Goal: Task Accomplishment & Management: Complete application form

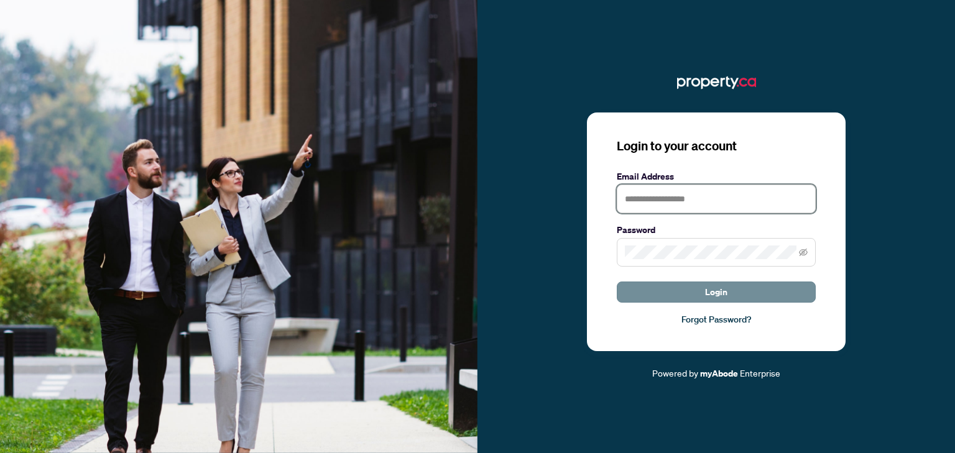
type input "**********"
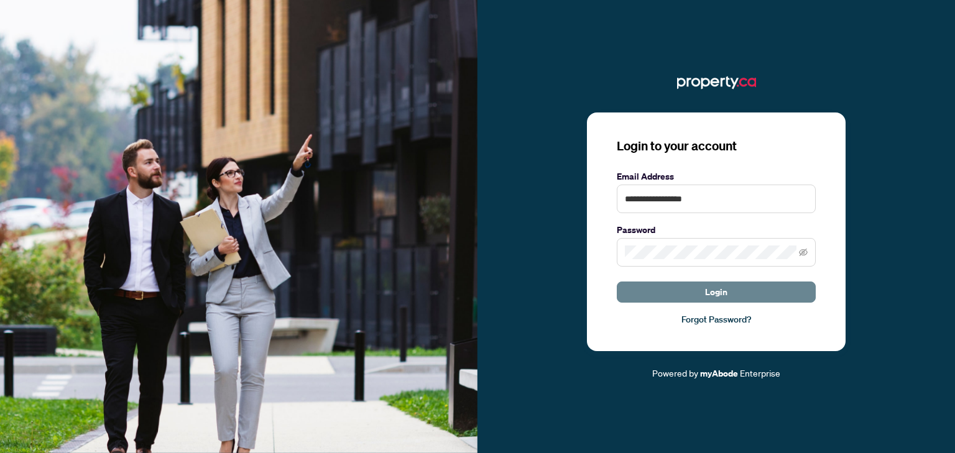
click at [735, 296] on button "Login" at bounding box center [716, 292] width 199 height 21
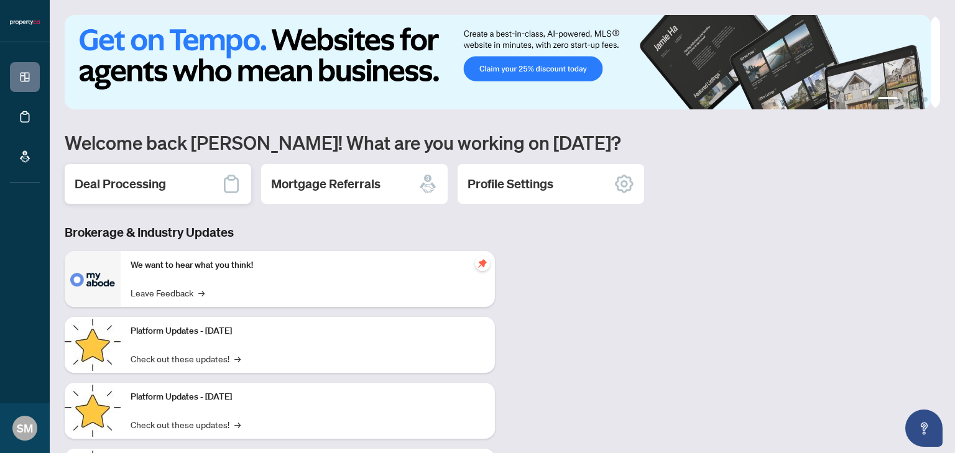
click at [213, 182] on div "Deal Processing" at bounding box center [158, 184] width 187 height 40
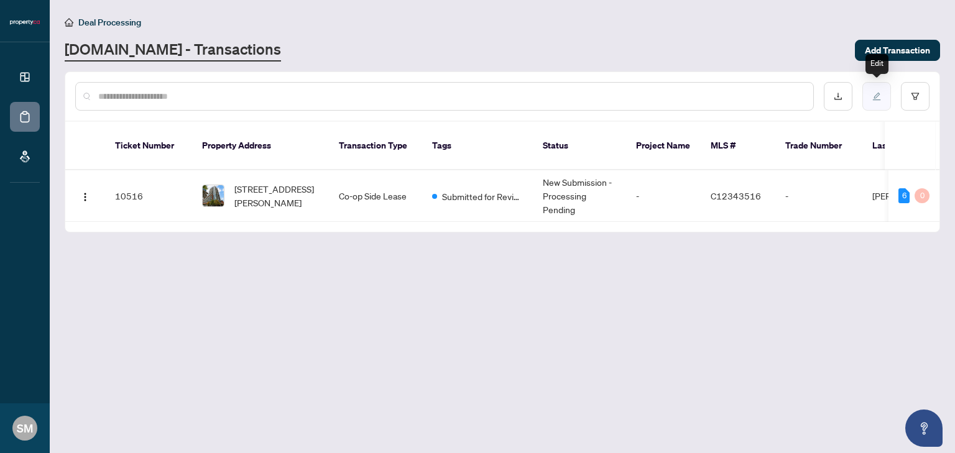
click at [877, 100] on button "button" at bounding box center [876, 96] width 29 height 29
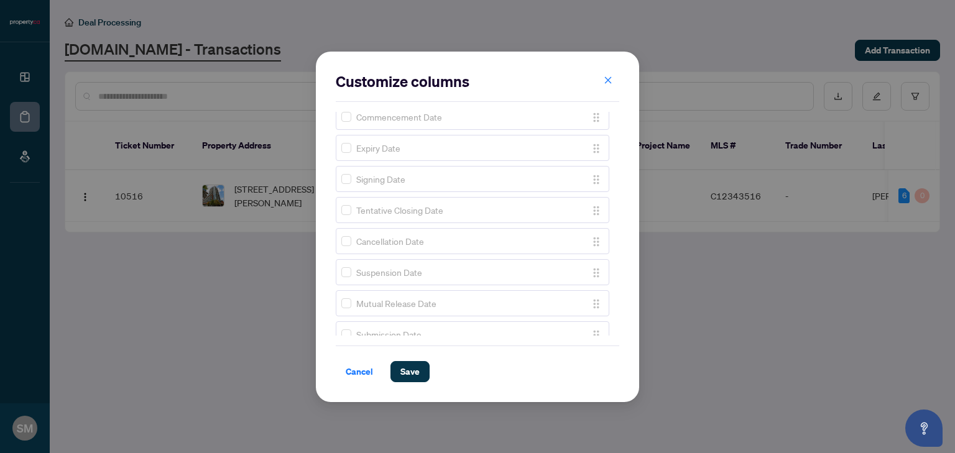
scroll to position [953, 0]
click at [358, 371] on span "Cancel" at bounding box center [359, 372] width 27 height 20
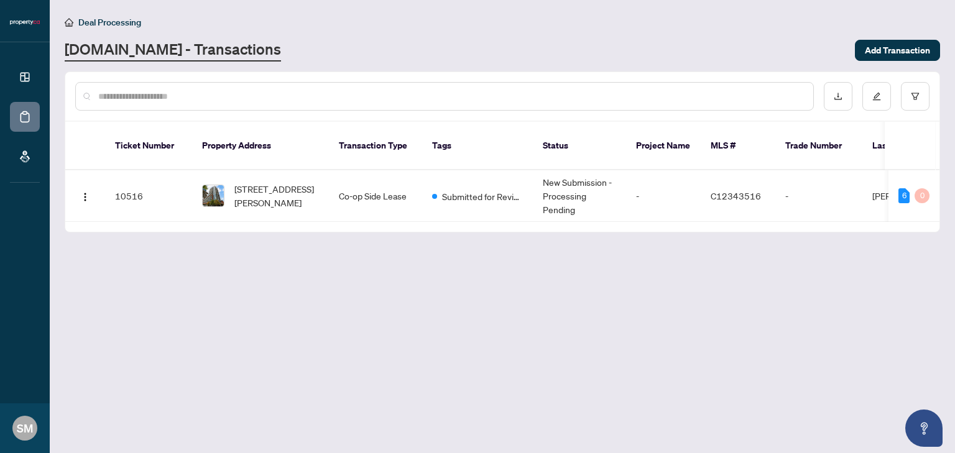
scroll to position [0, 0]
click at [87, 192] on img "button" at bounding box center [85, 197] width 10 height 10
click at [117, 234] on li "Open in [GEOGRAPHIC_DATA]" at bounding box center [145, 226] width 134 height 20
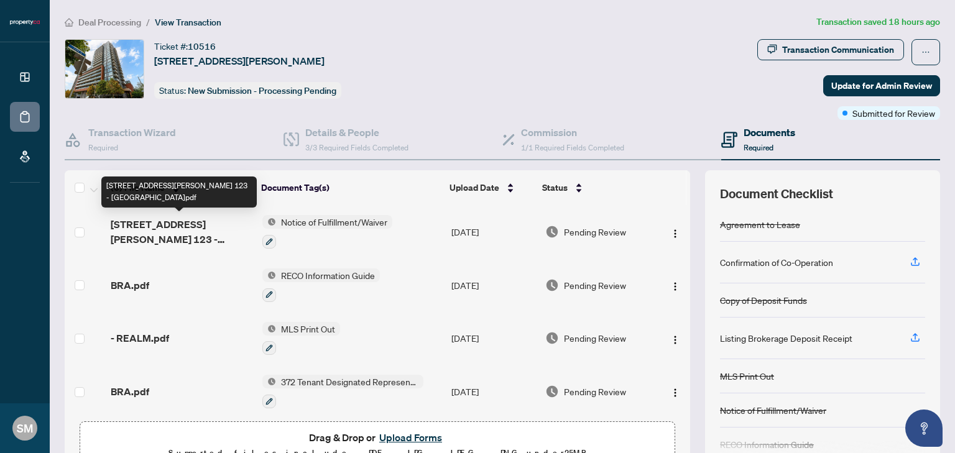
click at [168, 229] on span "1602- 25 Cole St- Listing Lease - Ontario 123 - Waiver.pdf" at bounding box center [181, 232] width 141 height 30
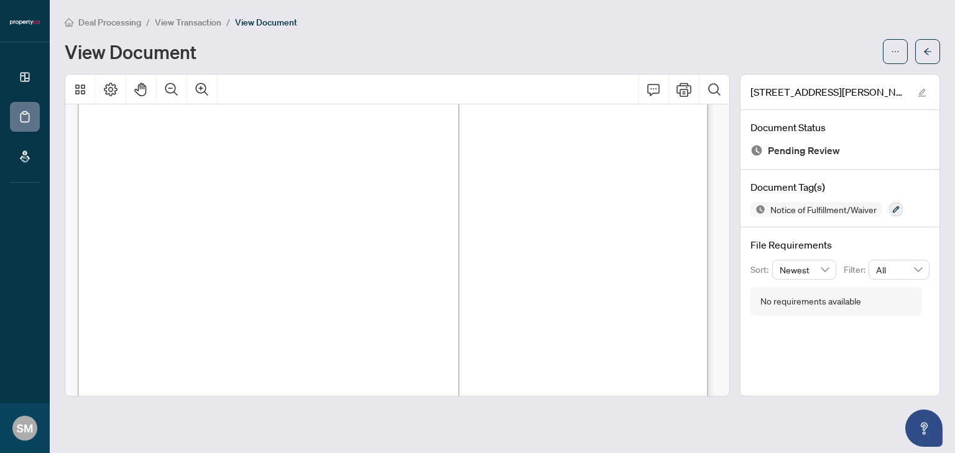
scroll to position [6343, 0]
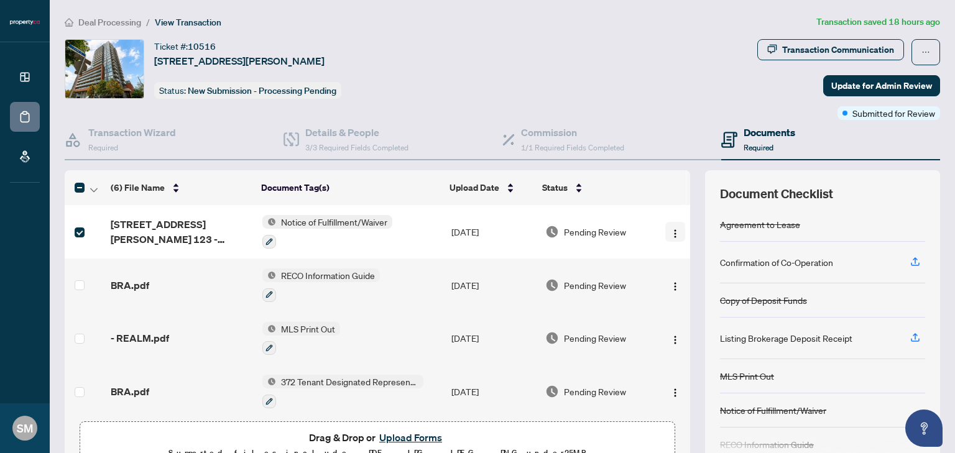
click at [670, 233] on img "button" at bounding box center [675, 234] width 10 height 10
click at [266, 238] on icon "button" at bounding box center [269, 241] width 7 height 7
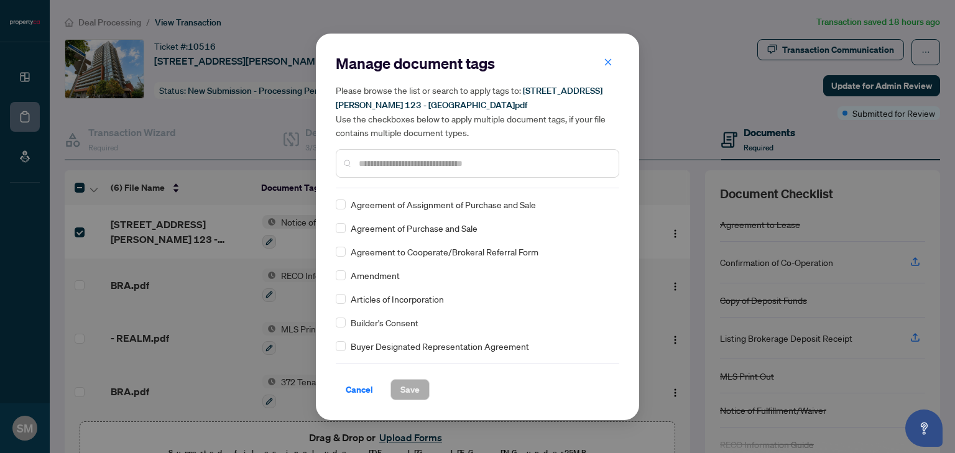
scroll to position [249, 0]
click at [611, 66] on icon "close" at bounding box center [608, 62] width 9 height 9
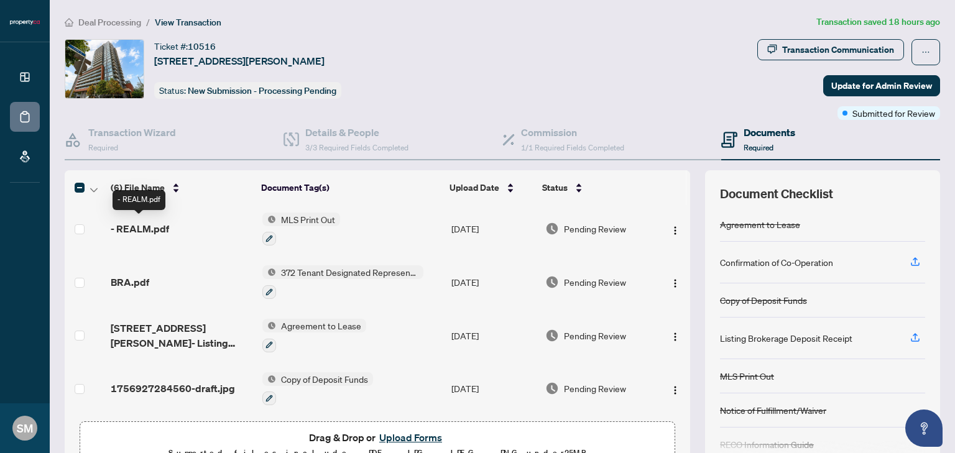
scroll to position [0, 0]
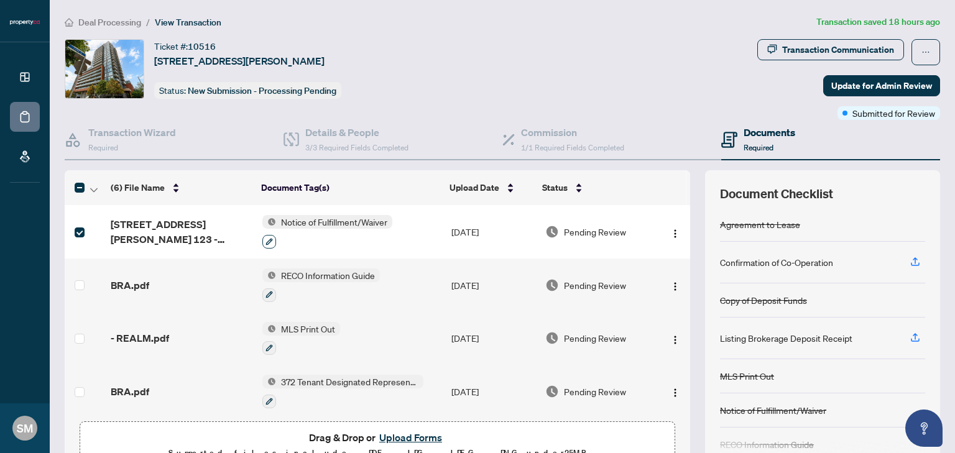
click at [266, 241] on icon "button" at bounding box center [269, 241] width 7 height 7
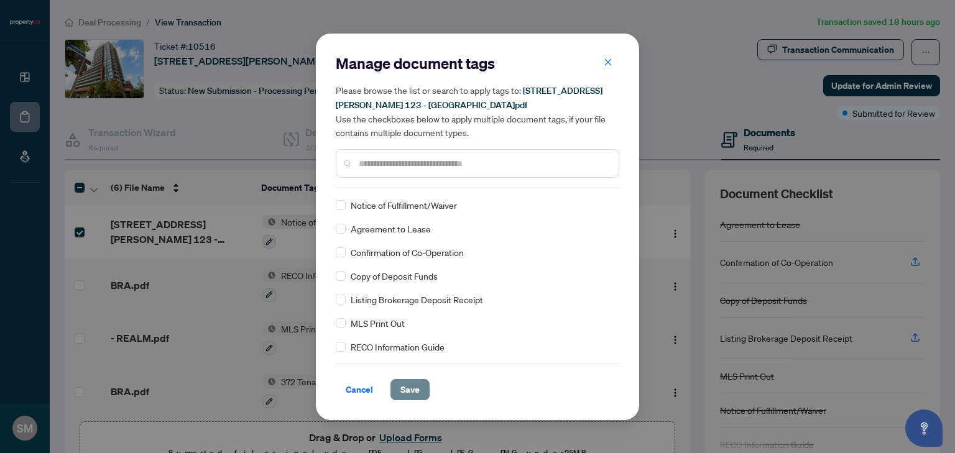
click at [404, 384] on span "Save" at bounding box center [409, 390] width 19 height 20
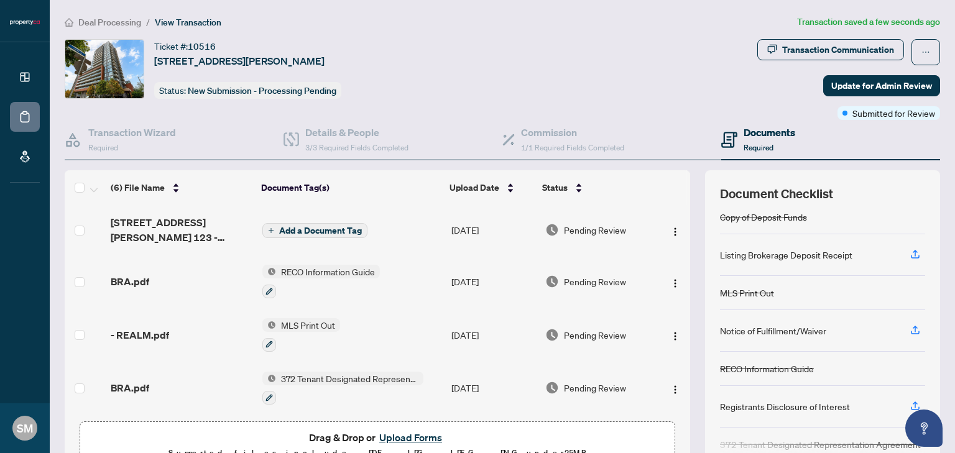
scroll to position [101, 0]
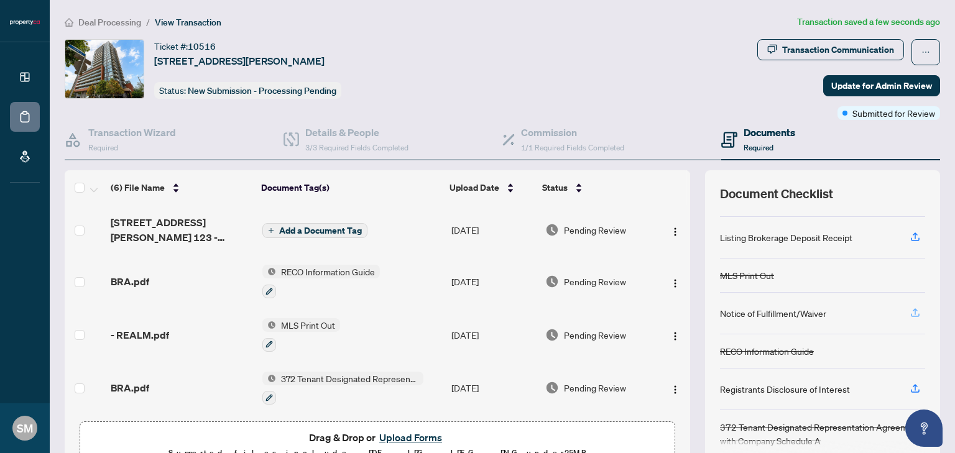
click at [910, 307] on icon "button" at bounding box center [915, 312] width 11 height 11
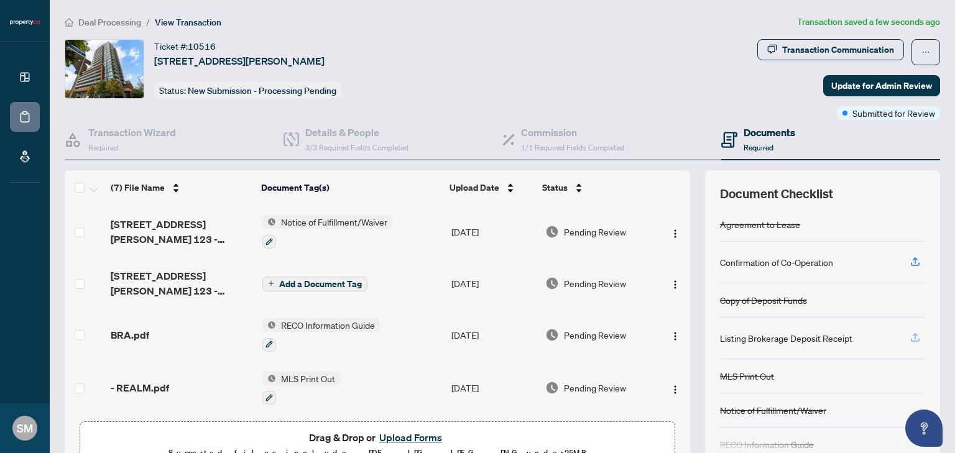
click at [913, 336] on icon "button" at bounding box center [915, 336] width 5 height 6
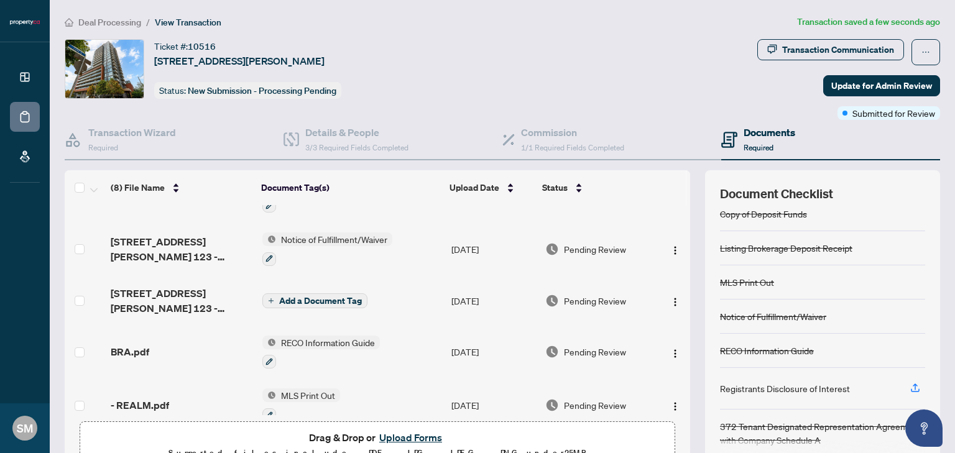
scroll to position [25, 0]
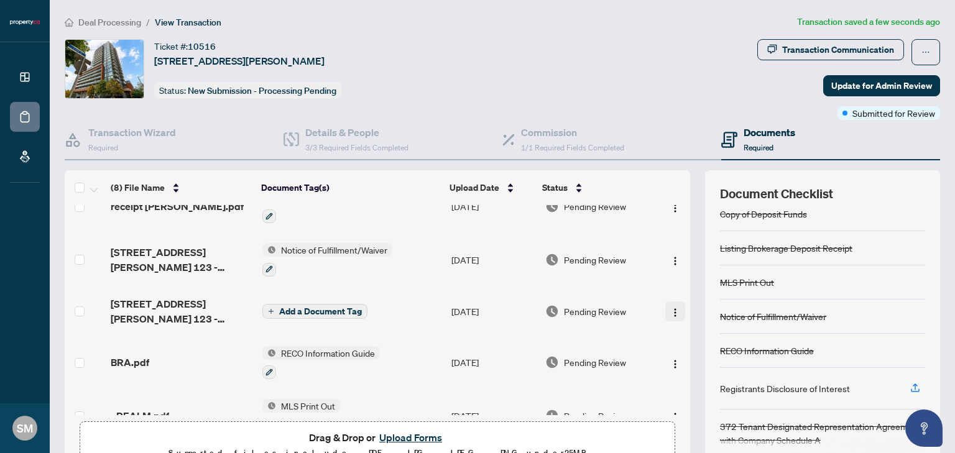
click at [667, 310] on button "button" at bounding box center [675, 312] width 20 height 20
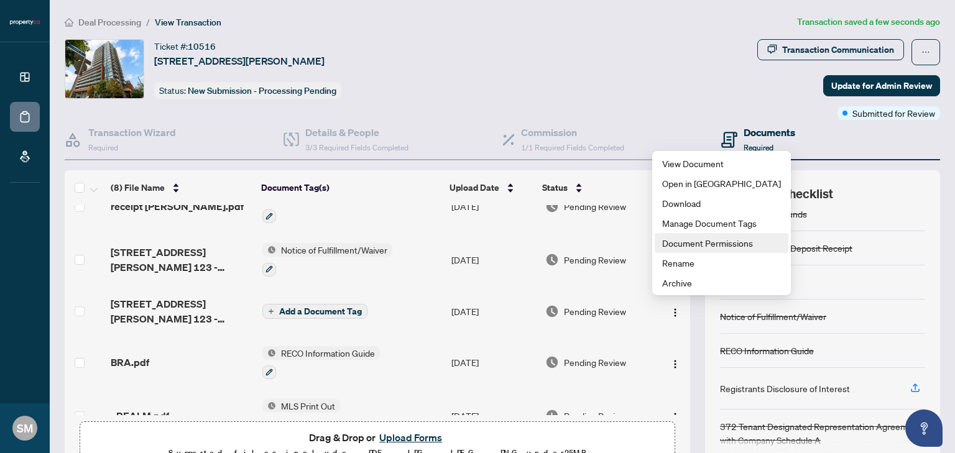
click at [710, 247] on span "Document Permissions" at bounding box center [721, 243] width 119 height 14
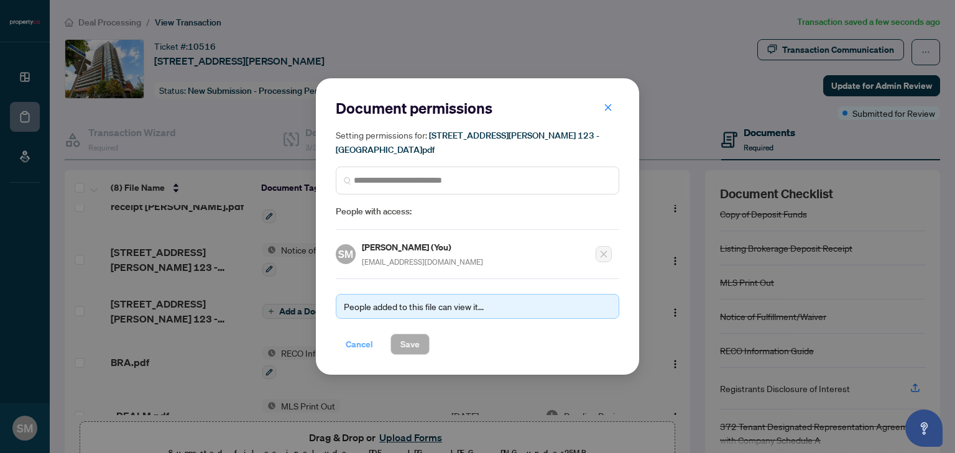
click at [357, 345] on span "Cancel" at bounding box center [359, 345] width 27 height 20
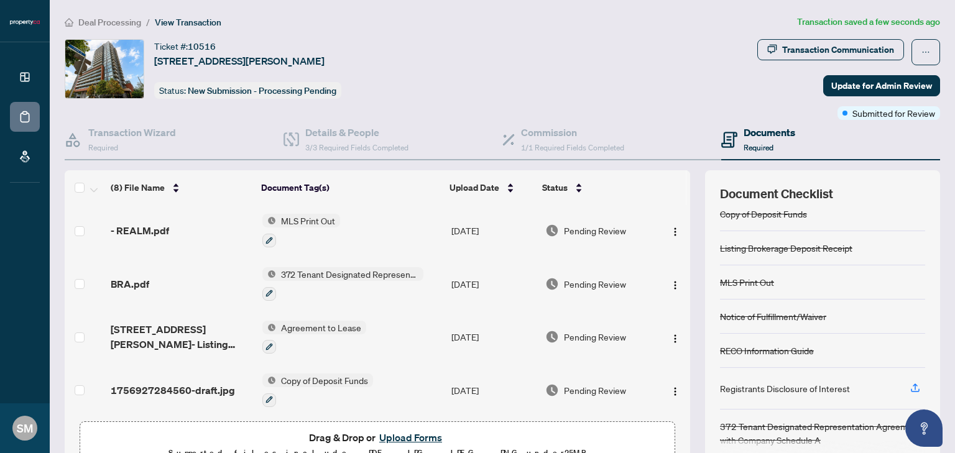
scroll to position [212, 0]
click at [861, 90] on span "Update for Admin Review" at bounding box center [881, 86] width 101 height 20
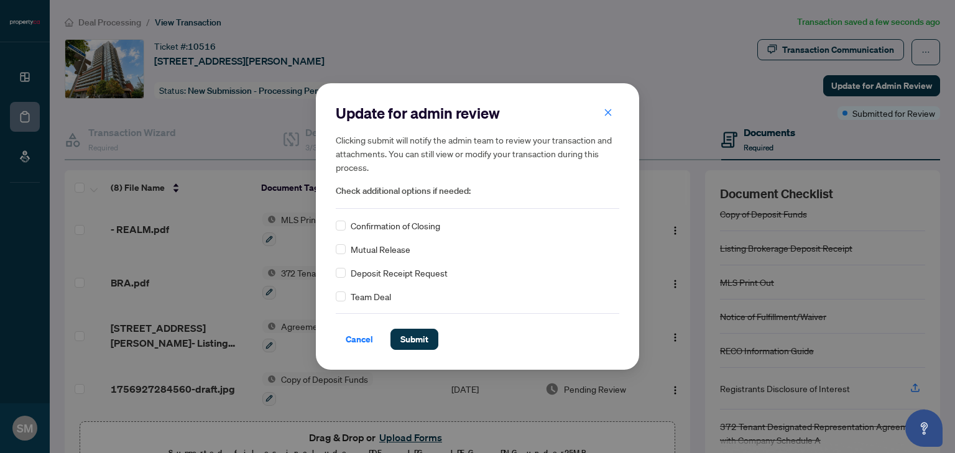
drag, startPoint x: 411, startPoint y: 336, endPoint x: 404, endPoint y: 327, distance: 11.5
click at [409, 332] on span "Submit" at bounding box center [414, 340] width 28 height 20
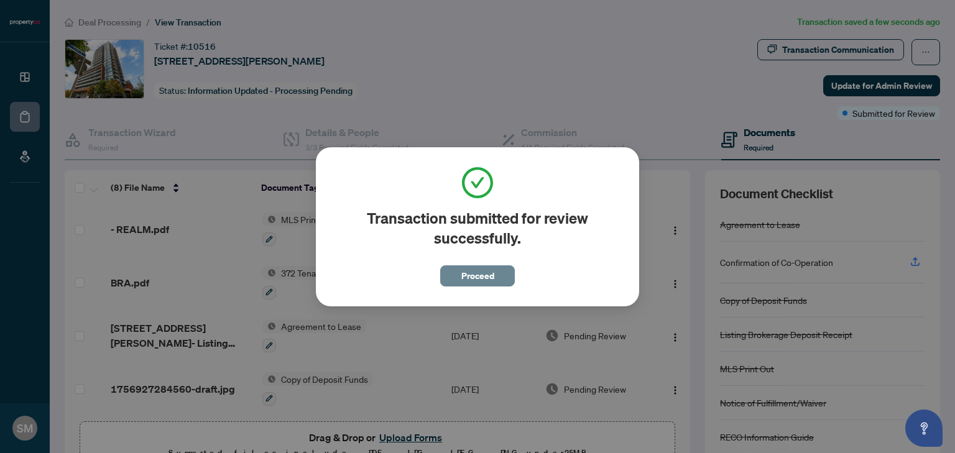
click at [485, 270] on span "Proceed" at bounding box center [477, 276] width 33 height 20
